Goal: Task Accomplishment & Management: Complete application form

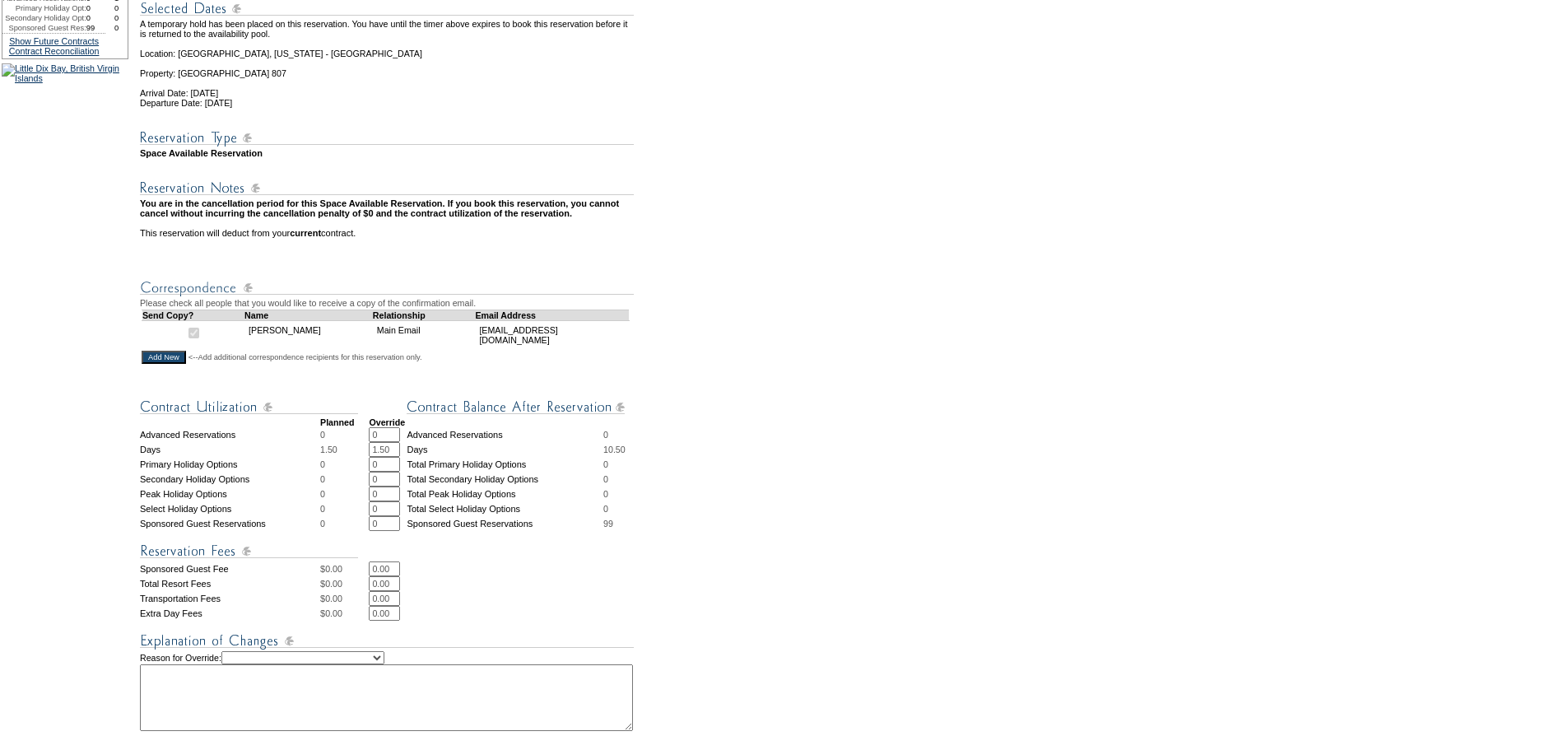
scroll to position [247, 0]
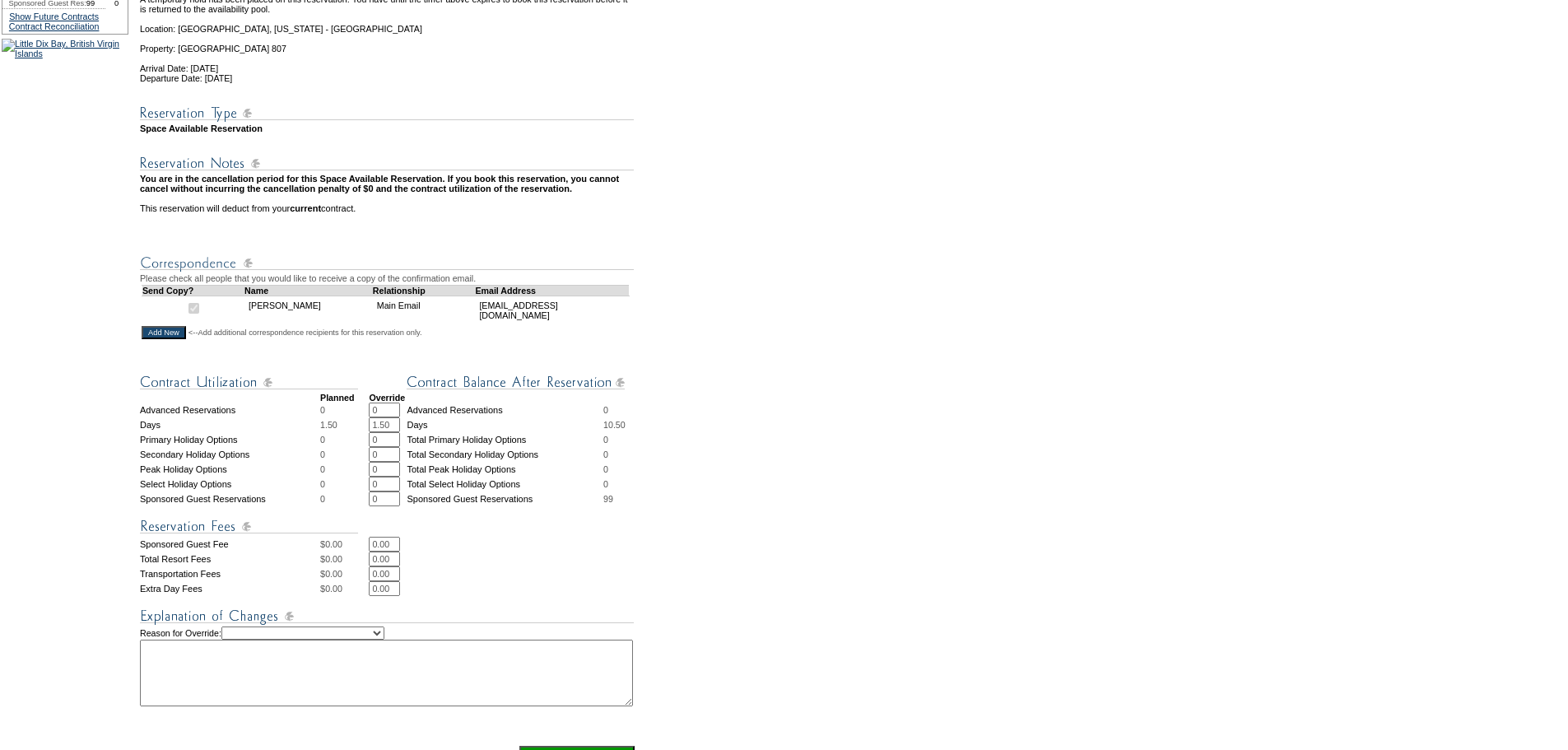
click at [384, 640] on select "Creating Continuous Stay Days Rebooked After Cancellation Editing Occupant Expe…" at bounding box center [303, 633] width 163 height 13
select select "1042"
click at [244, 640] on select "Creating Continuous Stay Days Rebooked After Cancellation Editing Occupant Expe…" at bounding box center [303, 633] width 163 height 13
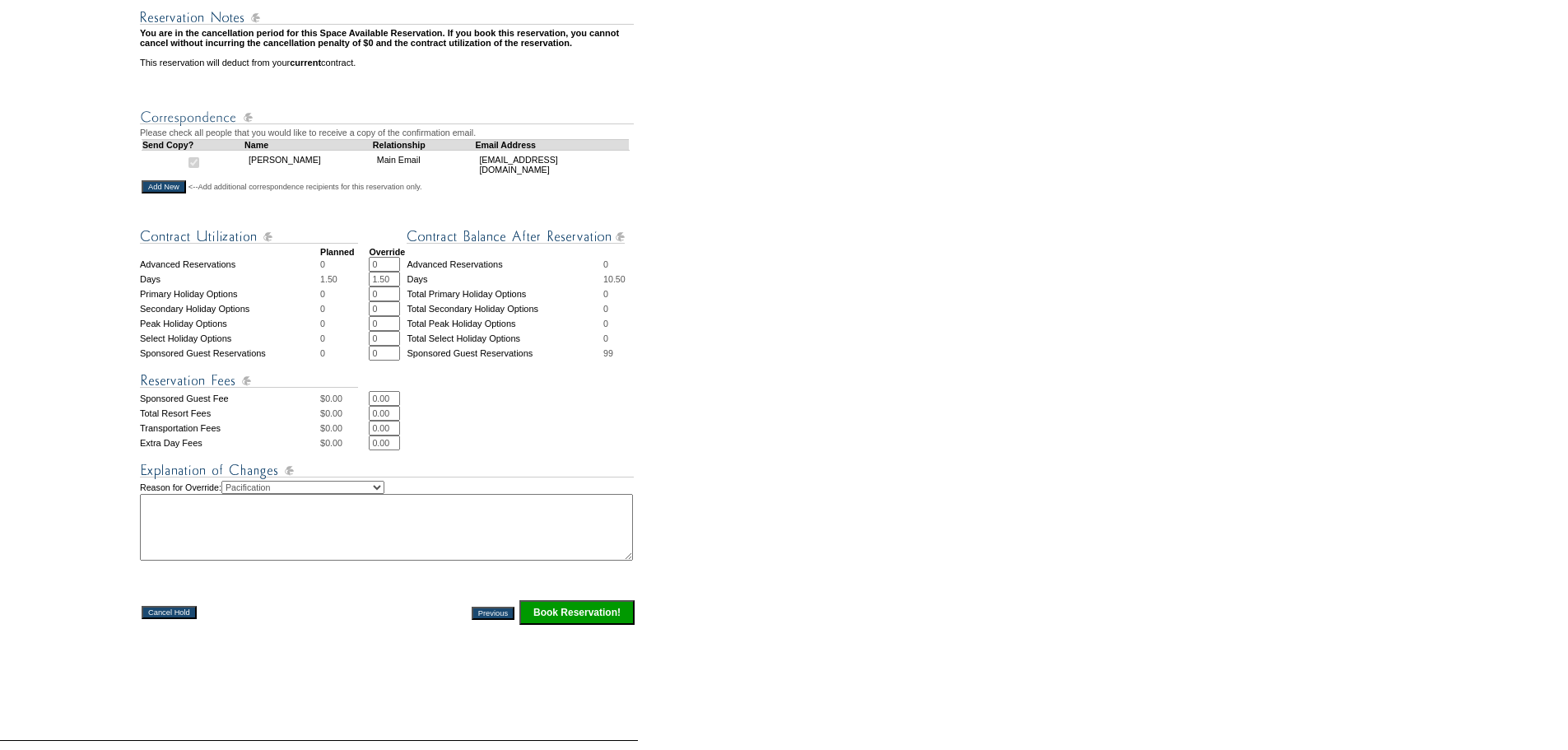
scroll to position [412, 0]
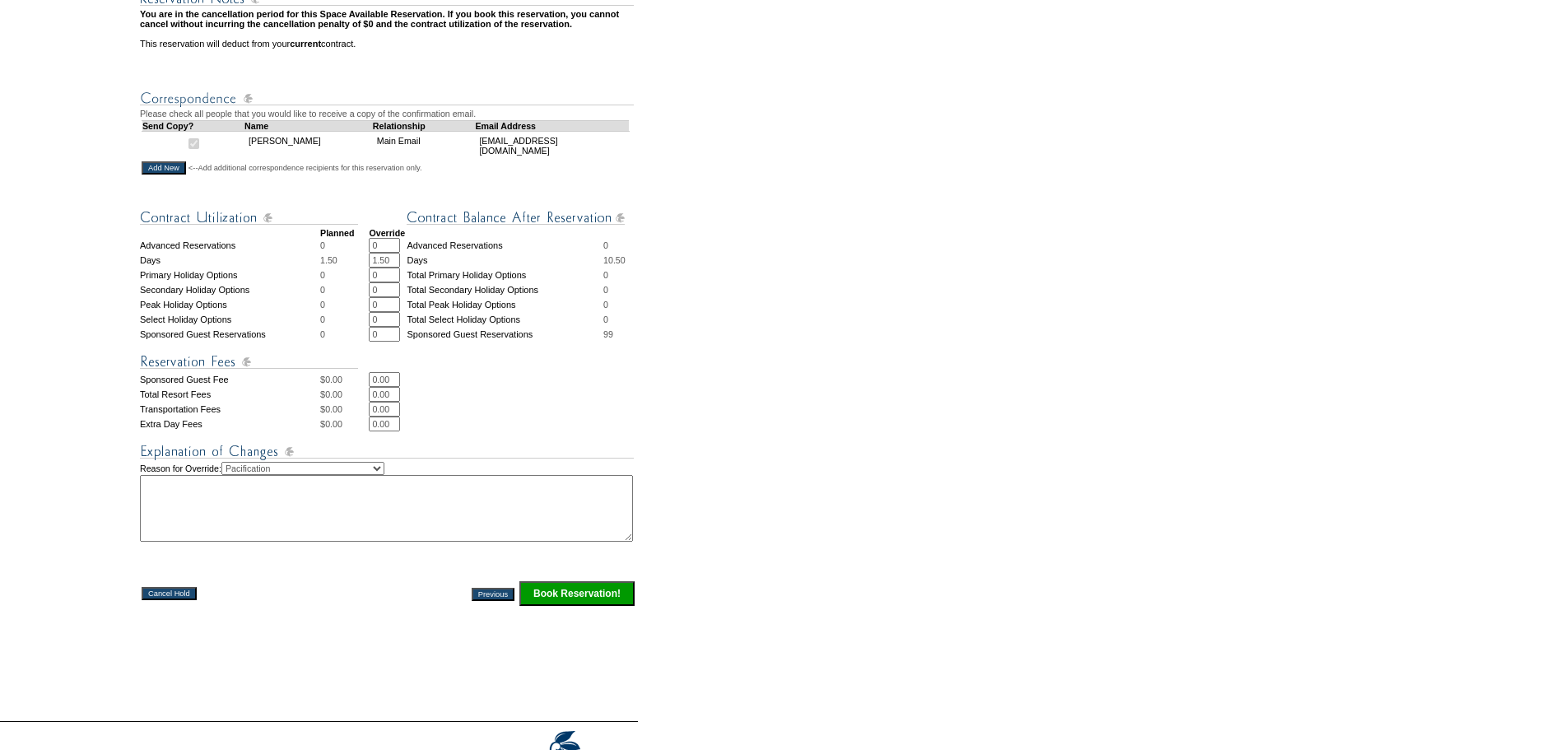
click at [174, 532] on textarea at bounding box center [386, 508] width 493 height 66
type textarea "Confirm with member today. MB"
click at [591, 606] on input "Book Reservation!" at bounding box center [577, 593] width 115 height 25
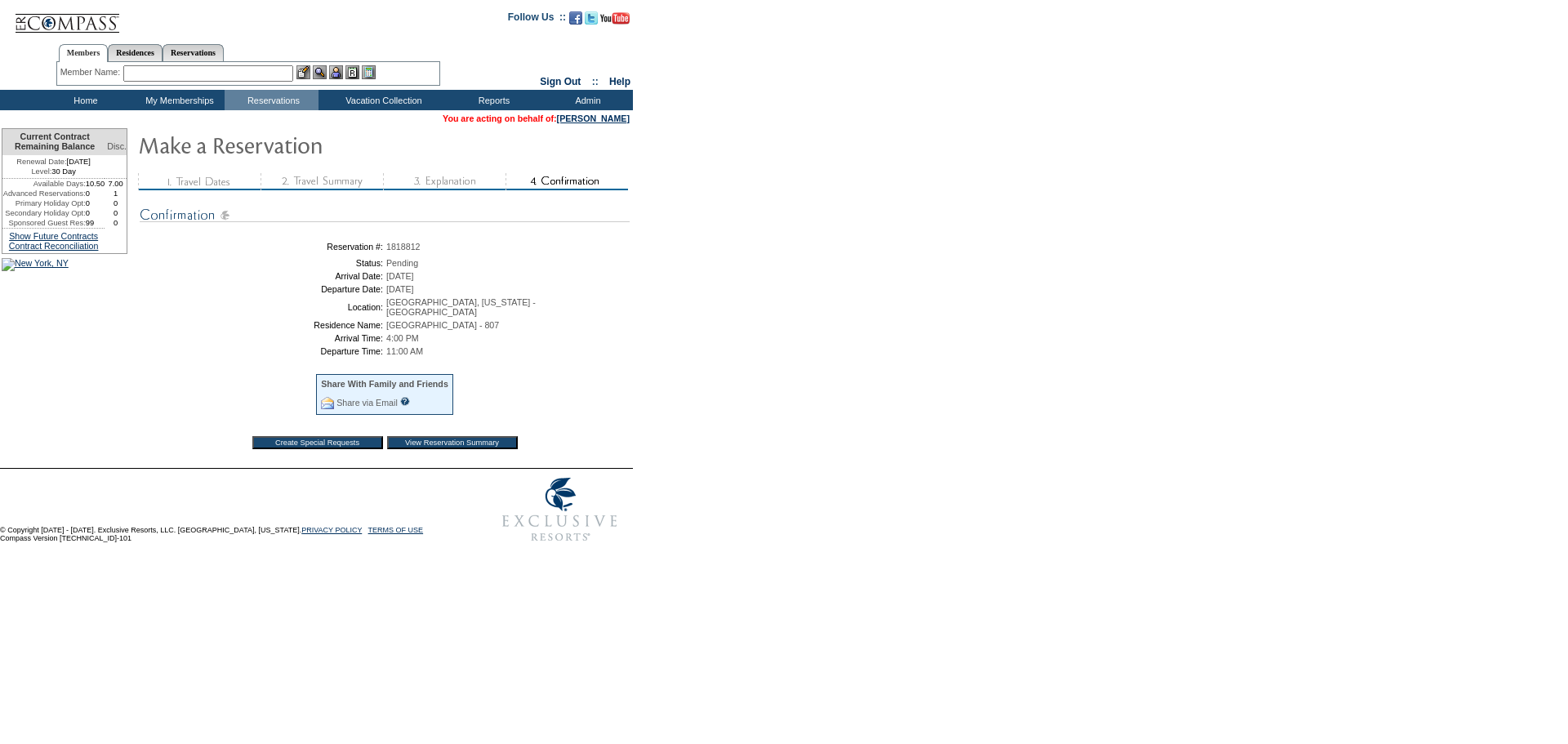
click at [83, 101] on td "Home" at bounding box center [84, 99] width 94 height 20
